Goal: Transaction & Acquisition: Purchase product/service

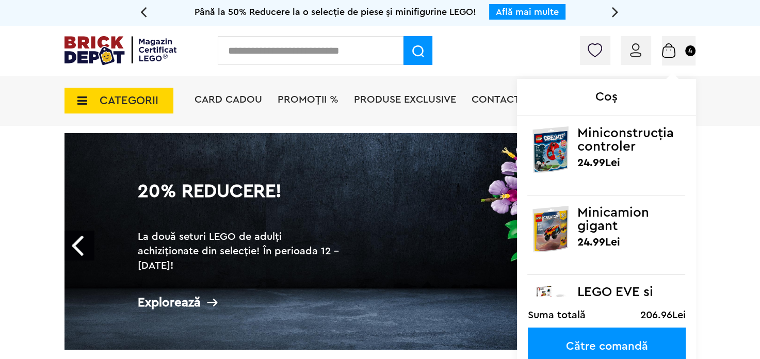
click at [685, 50] on small "4" at bounding box center [690, 50] width 10 height 11
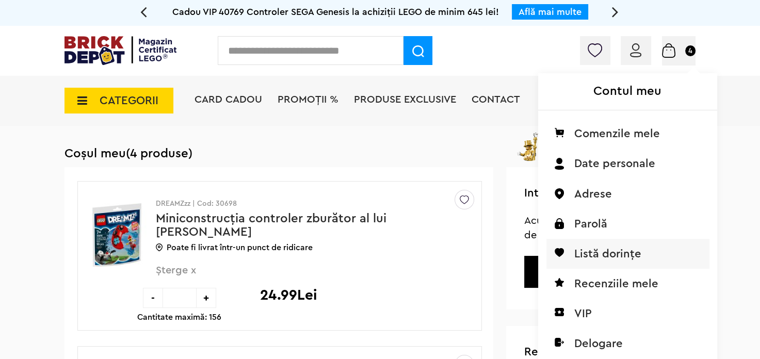
click at [546, 255] on li "Listă dorințe" at bounding box center [627, 254] width 163 height 30
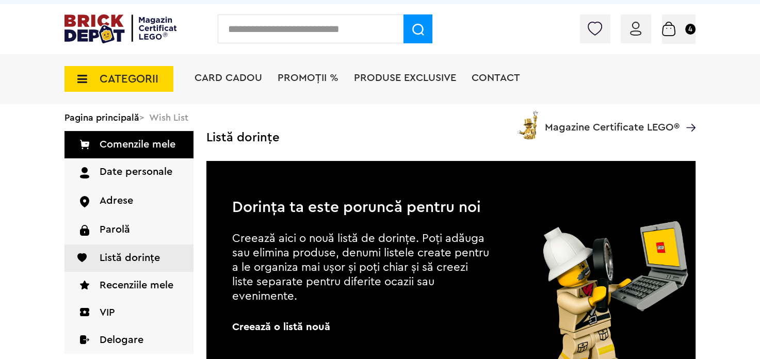
scroll to position [5, 0]
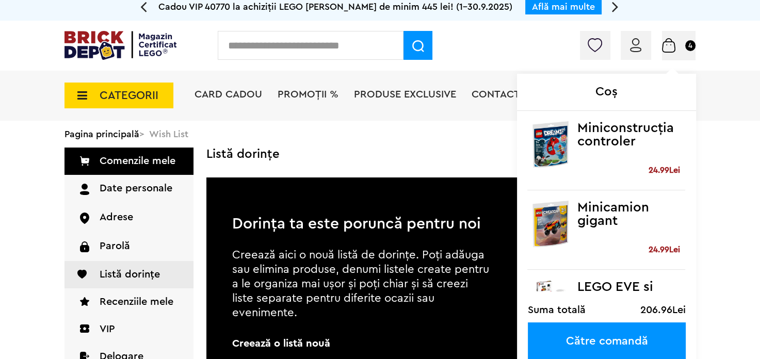
click at [546, 224] on img at bounding box center [550, 224] width 46 height 46
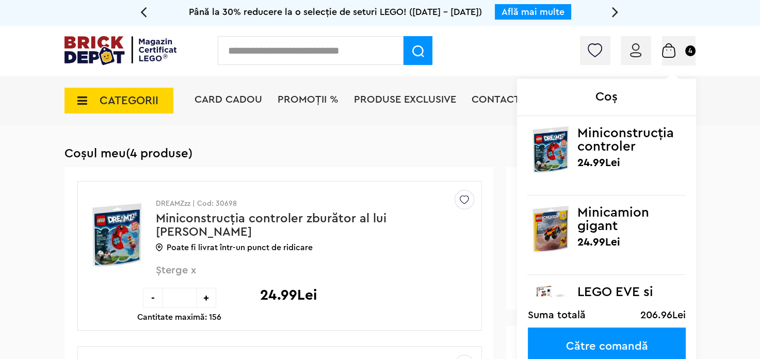
click at [685, 52] on small "4" at bounding box center [690, 50] width 10 height 11
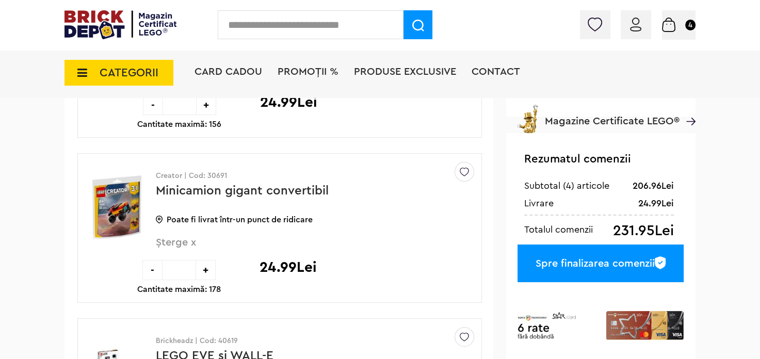
scroll to position [247, 0]
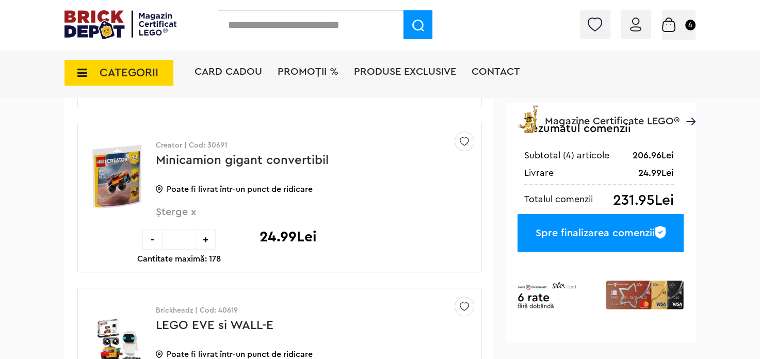
click at [122, 182] on img at bounding box center [116, 176] width 63 height 77
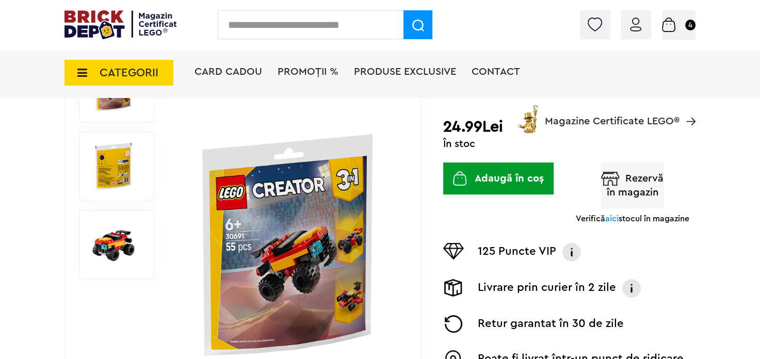
scroll to position [159, 0]
